Goal: Information Seeking & Learning: Understand process/instructions

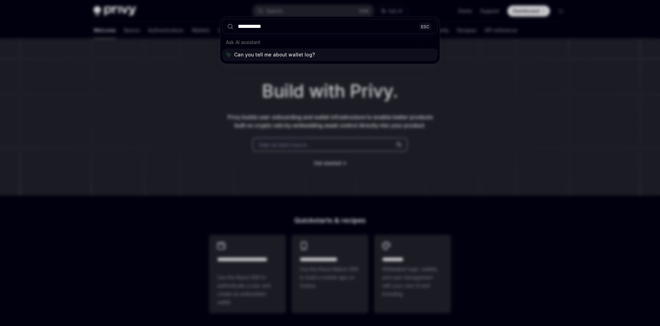
type input "**********"
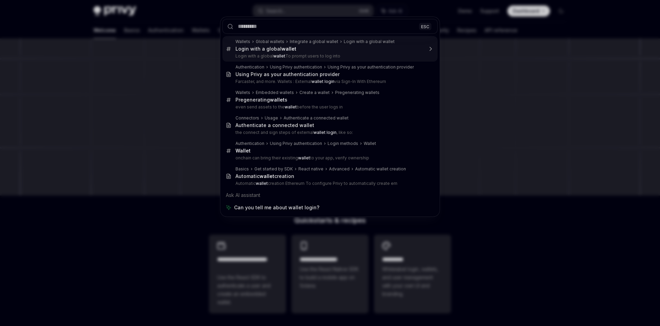
type textarea "*"
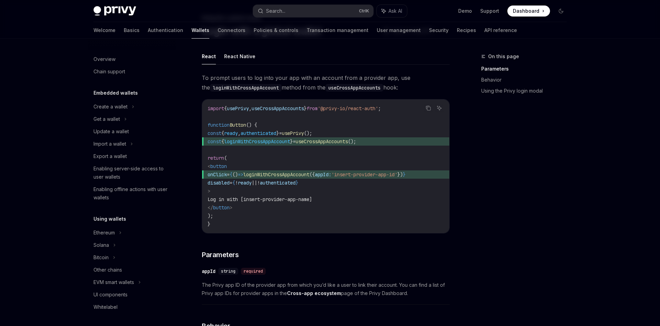
scroll to position [356, 0]
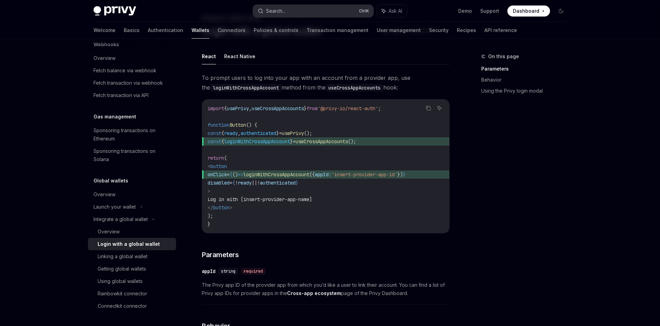
click at [289, 13] on button "Search... Ctrl K" at bounding box center [313, 11] width 120 height 12
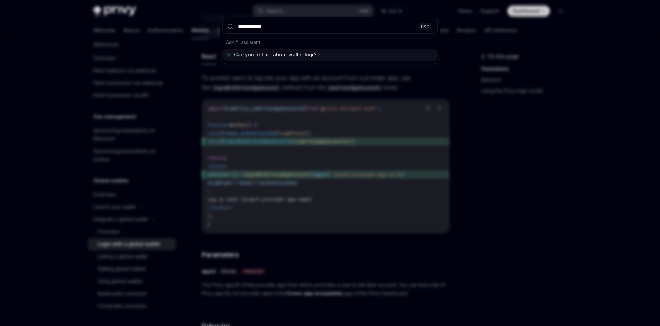
type input "**********"
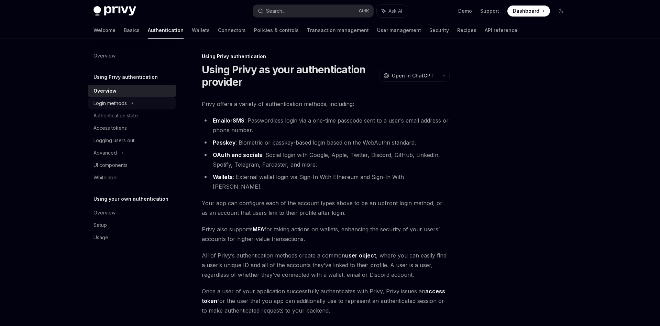
click at [128, 100] on div "Login methods" at bounding box center [132, 103] width 88 height 12
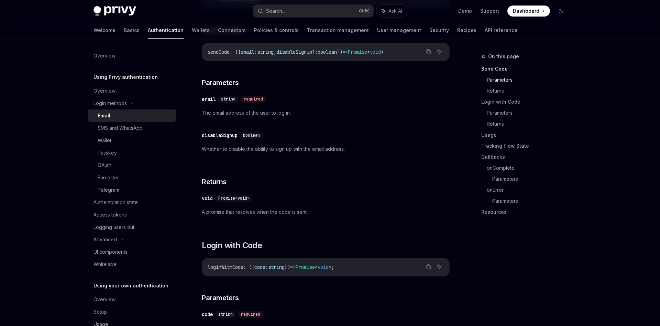
scroll to position [246, 0]
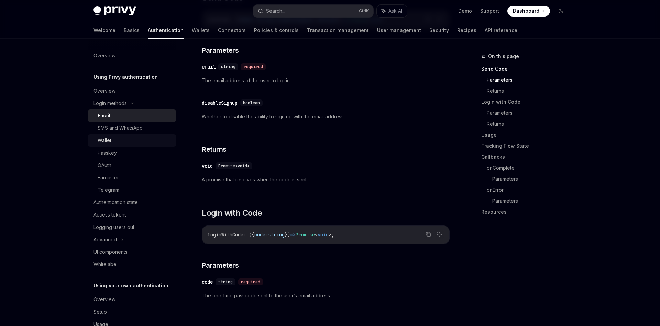
click at [118, 144] on div "Wallet" at bounding box center [135, 140] width 74 height 8
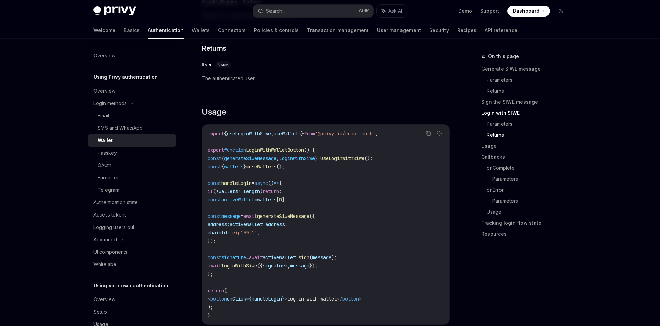
scroll to position [737, 0]
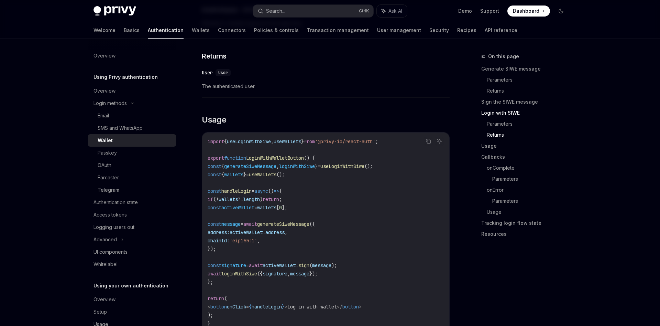
click at [291, 158] on span "LoginWithWalletButton" at bounding box center [275, 158] width 58 height 6
copy span "LoginWithWalletButton"
click at [255, 134] on div "import { useLoginWithSiwe , useWallets } from '@privy-io/react-auth' ; export f…" at bounding box center [325, 231] width 247 height 199
click at [258, 142] on span "useLoginWithSiwe" at bounding box center [249, 141] width 44 height 6
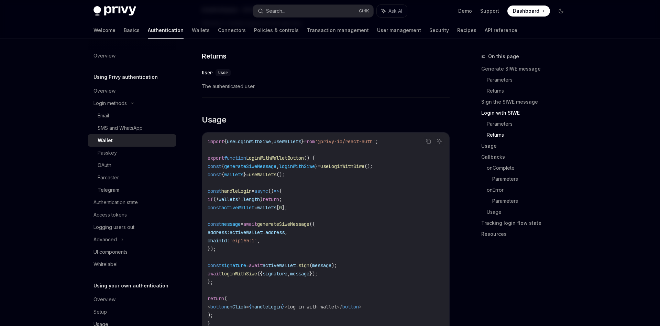
click at [258, 142] on span "useLoginWithSiwe" at bounding box center [249, 141] width 44 height 6
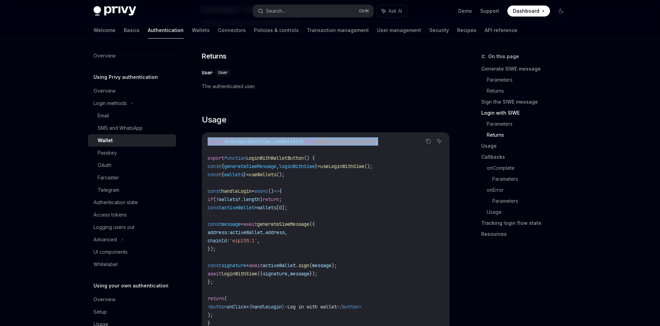
click at [258, 142] on span "useLoginWithSiwe" at bounding box center [249, 141] width 44 height 6
click at [258, 141] on span "useLoginWithSiwe" at bounding box center [249, 141] width 44 height 6
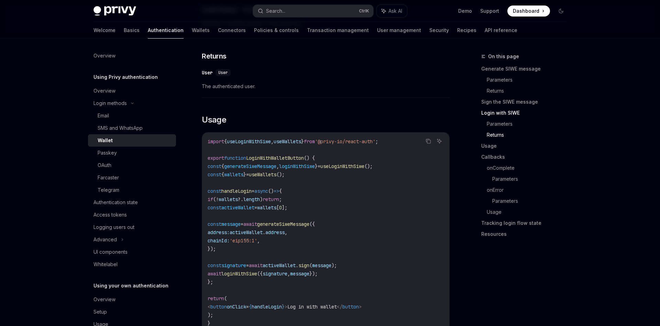
click at [258, 141] on span "useLoginWithSiwe" at bounding box center [249, 141] width 44 height 6
copy span "useLoginWithSiwe"
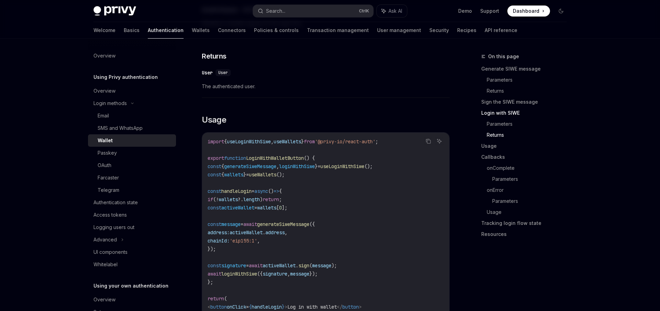
type textarea "*"
